Goal: Check status: Check status

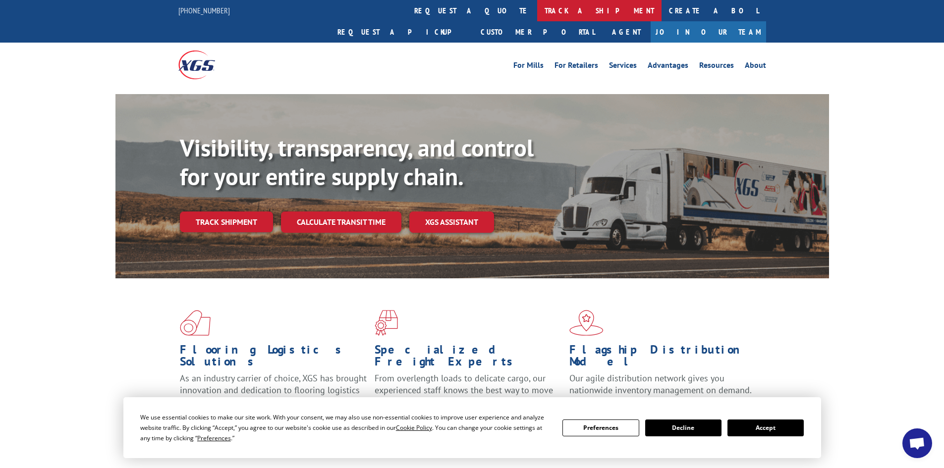
click at [537, 7] on link "track a shipment" at bounding box center [599, 10] width 124 height 21
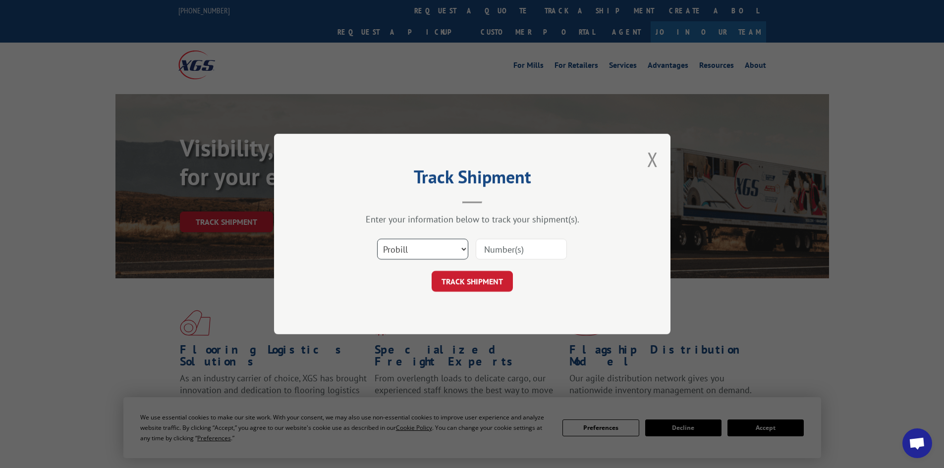
click at [401, 250] on select "Select category... Probill BOL PO" at bounding box center [422, 249] width 91 height 21
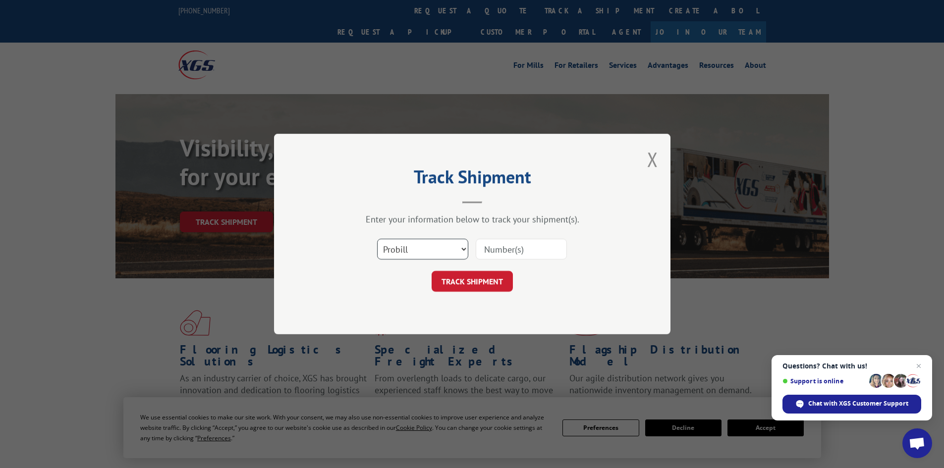
select select "bol"
click at [377, 239] on select "Select category... Probill BOL PO" at bounding box center [422, 249] width 91 height 21
click at [503, 250] on input at bounding box center [521, 249] width 91 height 21
type input "5594146"
click at [495, 281] on button "TRACK SHIPMENT" at bounding box center [472, 281] width 81 height 21
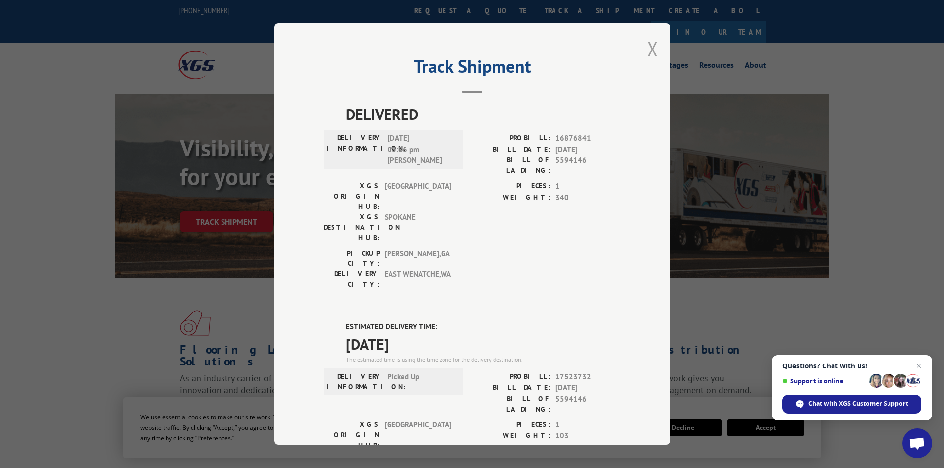
click at [650, 44] on button "Close modal" at bounding box center [652, 49] width 11 height 26
